Goal: Information Seeking & Learning: Learn about a topic

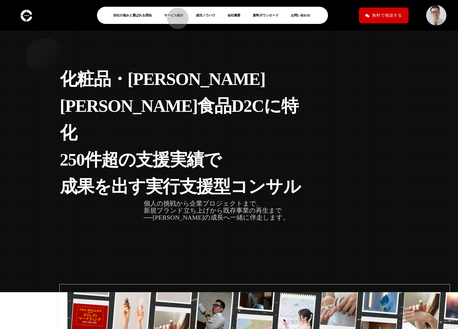
click at [175, 16] on link "サービス紹介" at bounding box center [176, 15] width 24 height 6
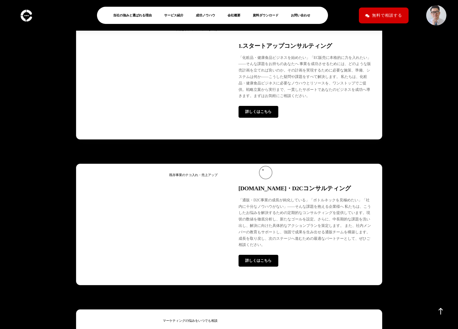
scroll to position [1389, 0]
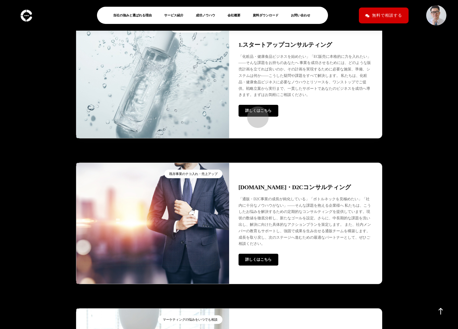
click at [255, 113] on span "詳しくはこちら" at bounding box center [258, 111] width 26 height 4
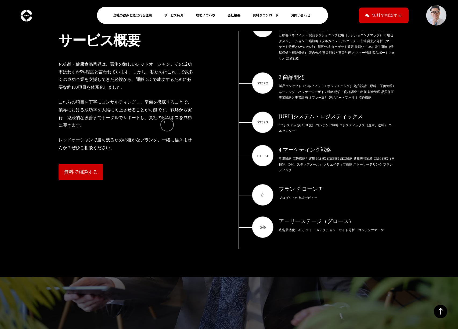
scroll to position [807, 0]
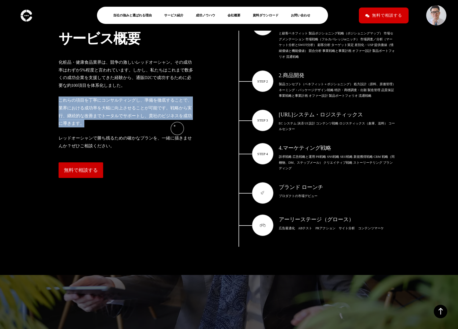
drag, startPoint x: 60, startPoint y: 107, endPoint x: 175, endPoint y: 126, distance: 115.7
click at [175, 126] on p "これらの項目を丁寧にコンサルティングし、準備を徹底することで、業界における成功率を大幅に向上させることが可能です。戦略から実行、継続的な改善までトータルでサポ…" at bounding box center [127, 111] width 137 height 31
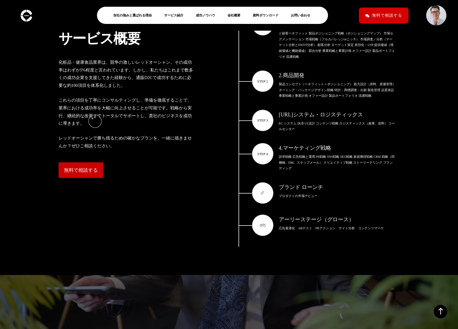
click at [93, 119] on p "これらの項目を丁寧にコンサルティングし、準備を徹底することで、業界における成功率を大幅に向上させることが可能です。戦略から実行、継続的な改善までトータルでサポ…" at bounding box center [127, 111] width 137 height 31
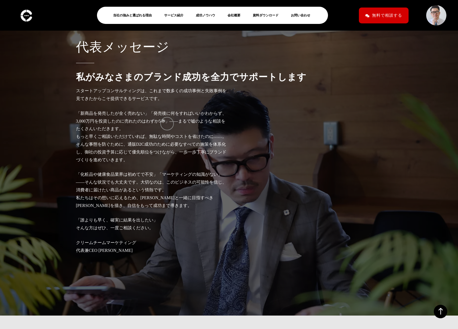
scroll to position [1109, 0]
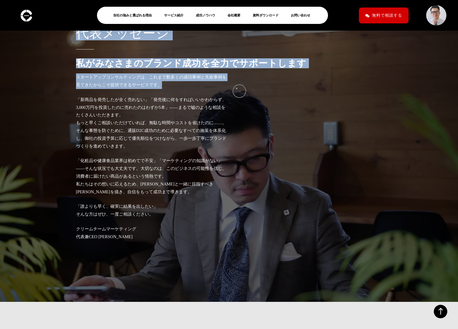
drag, startPoint x: 76, startPoint y: 84, endPoint x: 237, endPoint y: 88, distance: 161.3
click at [237, 88] on section "代表メッセージ 私がみなさまのブランド成功を全力でサポートします スタートアップコンサルティングは、これまで数多くの成功事例と失敗事例を見てきたからこそ提供で…" at bounding box center [229, 137] width 458 height 329
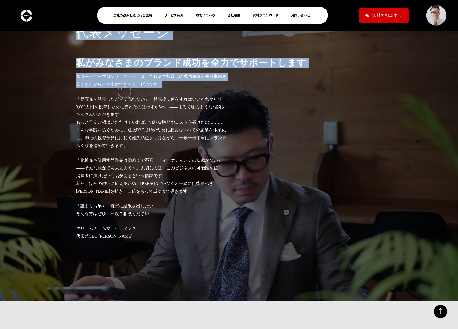
click at [122, 88] on p "スタートアップコンサルティングは、これまで数多くの成功事例と失敗事例を見てきたからこそ提供できるサービスです。" at bounding box center [152, 81] width 153 height 16
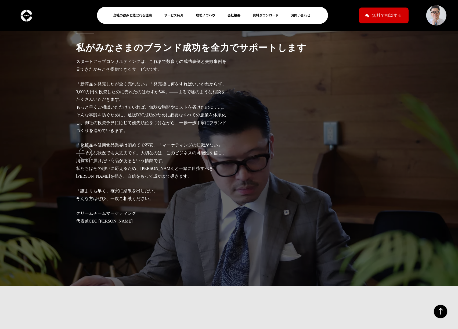
scroll to position [1130, 0]
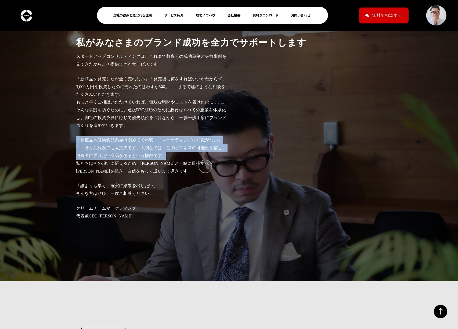
drag, startPoint x: 77, startPoint y: 147, endPoint x: 203, endPoint y: 164, distance: 126.4
click at [203, 164] on p "「化粧品や健康食品業界は初めてで不安」「マーケティングの知識がない」――そんな状況でも大丈夫です。大切なのは、このビジネスの可能性を信じ、消費者に届けたい商品…" at bounding box center [152, 155] width 153 height 39
click at [114, 162] on p "「化粧品や健康食品業界は初めてで不安」「マーケティングの知識がない」――そんな状況でも大丈夫です。大切なのは、このビジネスの可能性を信じ、消費者に届けたい商品…" at bounding box center [152, 155] width 153 height 39
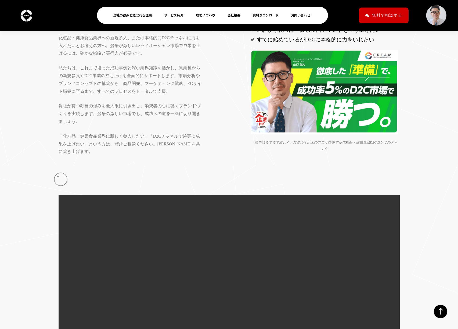
scroll to position [363, 0]
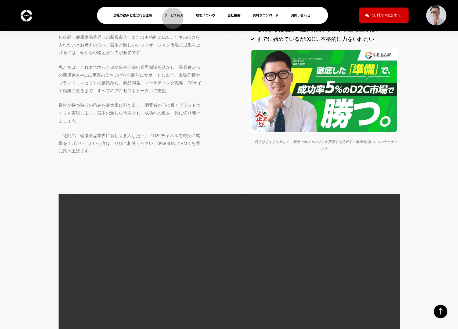
click at [170, 16] on link "サービス紹介" at bounding box center [176, 15] width 24 height 6
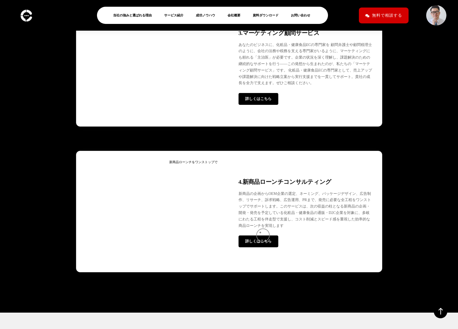
scroll to position [1695, 0]
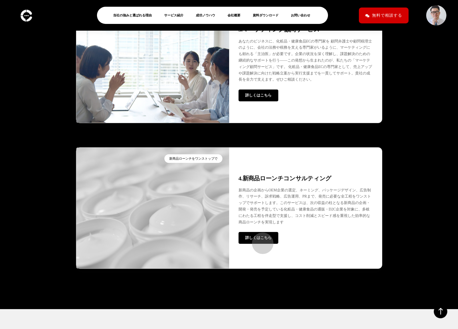
click at [260, 240] on span "詳しくはこちら" at bounding box center [258, 238] width 26 height 4
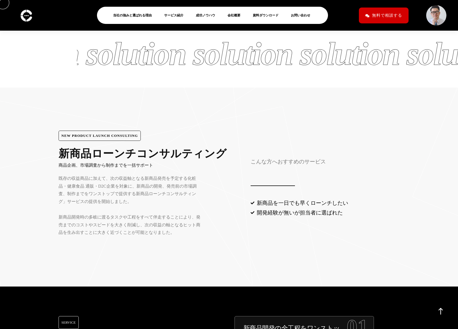
scroll to position [284, 0]
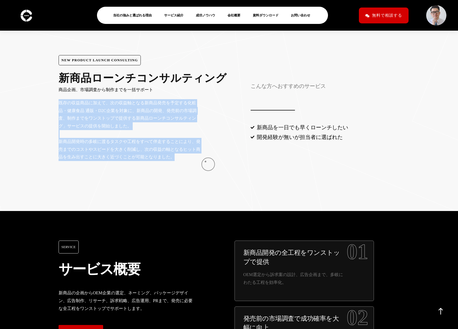
drag, startPoint x: 59, startPoint y: 110, endPoint x: 200, endPoint y: 160, distance: 150.1
click at [205, 161] on div "既存の収益商品に加えて、次の収益軸となる新商品発売を予定する化粧品・健康食品 通販・D2C企業を対象に、新商品の開発、発売前の市場調査、制作までをワンストップ…" at bounding box center [151, 130] width 185 height 62
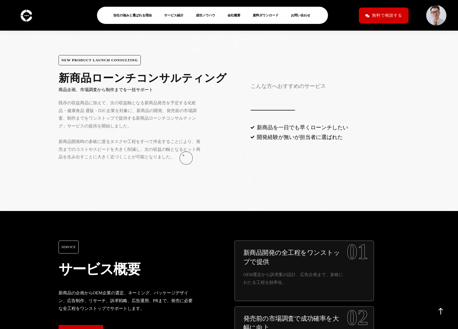
drag, startPoint x: 184, startPoint y: 155, endPoint x: 216, endPoint y: 156, distance: 32.0
click at [183, 155] on p "既存の収益商品に加えて、次の収益軸となる新商品発売を予定する化粧品・健康食品 通販・D2C企業を対象に、新商品の開発、発売前の市場調査、制作までをワンストップ…" at bounding box center [131, 130] width 145 height 62
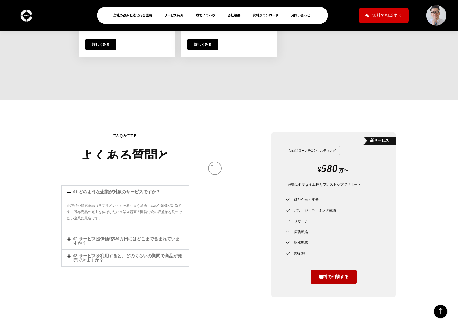
scroll to position [1678, 0]
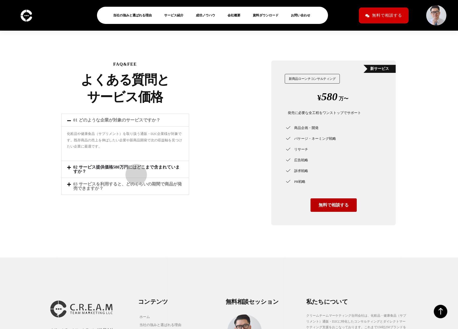
click at [134, 172] on link "02 サービス提供価格580万円にはどこまで含まれていますか？" at bounding box center [126, 169] width 106 height 9
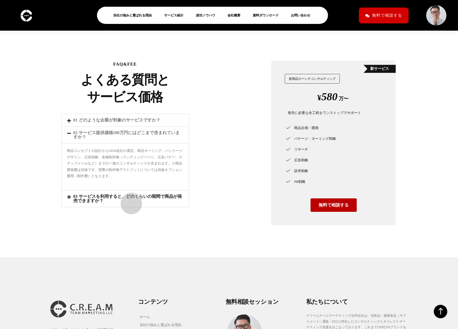
click at [129, 201] on link "03 サービスを利用すると、どのくらいの期間で商品が発売できますか？" at bounding box center [127, 198] width 109 height 9
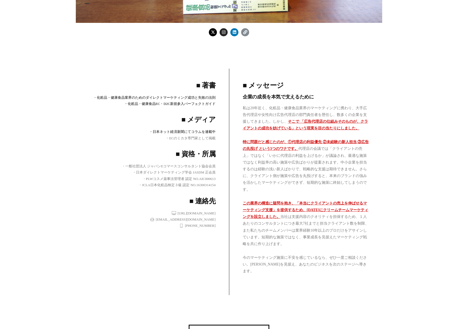
scroll to position [318, 0]
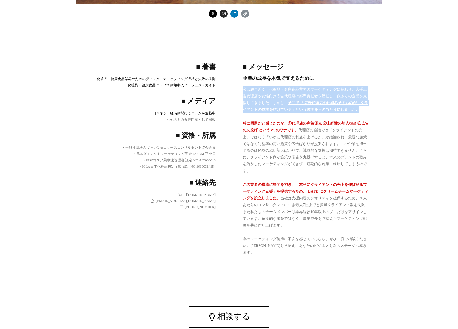
drag, startPoint x: 243, startPoint y: 90, endPoint x: 369, endPoint y: 108, distance: 127.6
click at [369, 108] on div "■ メッセージ 企業の成長を本気で支えるために 私は20年近く、化粧品・健康食品業界のマーケティングに携わり、大手広告代理店や女性向け広告代理店の部門責任者を…" at bounding box center [305, 163] width 153 height 226
click at [286, 100] on p "私は20年近く、化粧品・健康食品業界のマーケティングに携わり、大手広告代理店や女性向け広告代理店の部門責任者を歴任し、数多くの企業を支援してきました。しかし、…" at bounding box center [306, 99] width 126 height 27
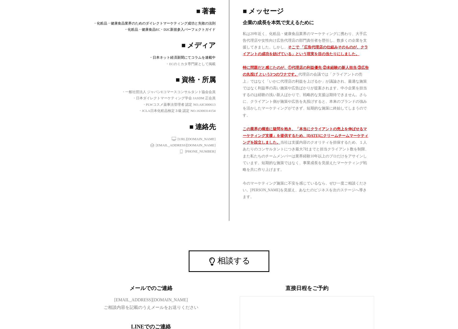
scroll to position [374, 0]
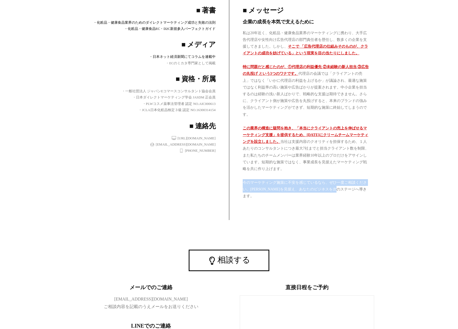
drag, startPoint x: 296, startPoint y: 169, endPoint x: 360, endPoint y: 181, distance: 65.4
click at [375, 190] on div "■ メッセージ 企業の成長を本気で支えるために 私は20年近く、化粧品・健康食品業界のマーケティングに携わり、大手広告代理店や女性向け広告代理店の部門責任者を…" at bounding box center [305, 107] width 153 height 226
click at [348, 174] on div "私は20年近く、化粧品・健康食品業界のマーケティングに携わり、大手広告代理店や女性向け広告代理店の部門責任者を歴任し、数多くの企業を支援してきました。しかし、…" at bounding box center [306, 118] width 126 height 177
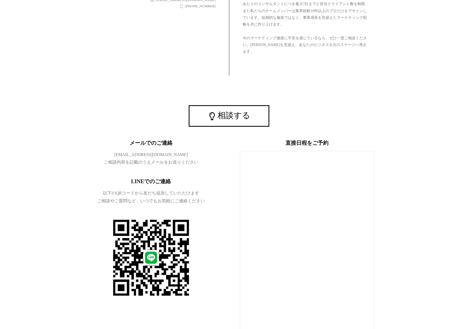
scroll to position [560, 0]
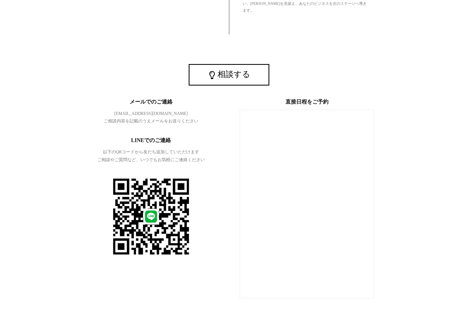
click at [401, 184] on div "メールでのご連絡 t.yamaguchi@creamteam.jp ご相談内容を記載のうえメールをお送りください LINEでのご連絡 以下のQRコードから友だ…" at bounding box center [229, 198] width 453 height 215
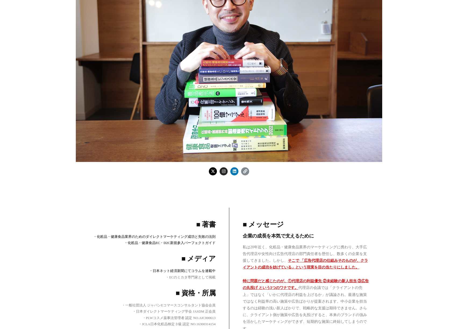
scroll to position [0, 0]
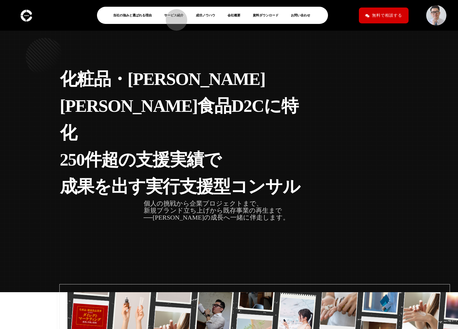
click at [174, 17] on link "サービス紹介" at bounding box center [176, 15] width 24 height 6
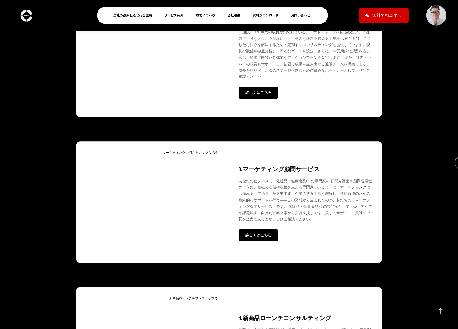
scroll to position [1555, 0]
